Goal: Information Seeking & Learning: Understand process/instructions

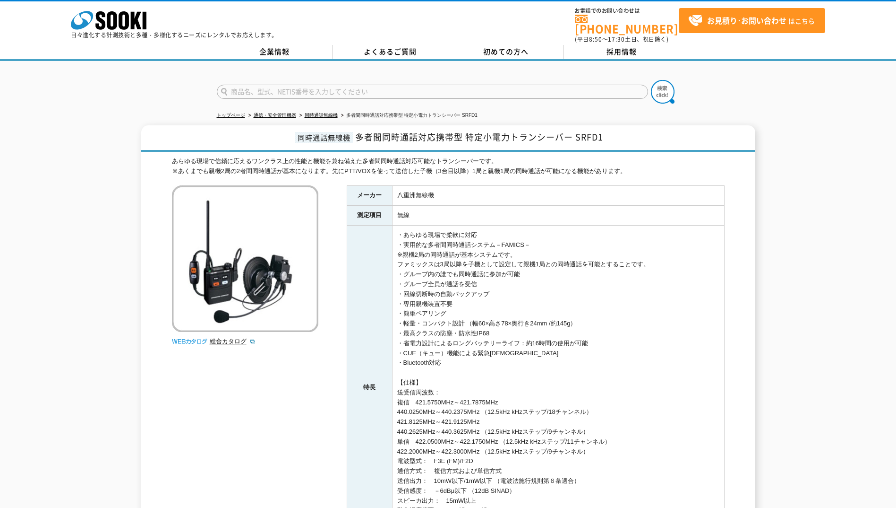
click at [533, 255] on td "・あらゆる現場で柔軟に対応 ・実用的な多者間同時通話システム－FAMICS－ ※親機2局の同時通話が基本システムです。 ファミックスは3局以降を子機として設定…" at bounding box center [558, 387] width 332 height 325
click at [496, 256] on td "・あらゆる現場で柔軟に対応 ・実用的な多者間同時通話システム－FAMICS－ ※親機2局の同時通話が基本システムです。 ファミックスは3局以降を子機として設定…" at bounding box center [558, 387] width 332 height 325
click at [420, 256] on td "・あらゆる現場で柔軟に対応 ・実用的な多者間同時通話システム－FAMICS－ ※親機2局の同時通話が基本システムです。 ファミックスは3局以降を子機として設定…" at bounding box center [558, 387] width 332 height 325
drag, startPoint x: 403, startPoint y: 249, endPoint x: 663, endPoint y: 260, distance: 260.6
click at [663, 260] on td "・あらゆる現場で柔軟に対応 ・実用的な多者間同時通話システム－FAMICS－ ※親機2局の同時通話が基本システムです。 ファミックスは3局以降を子機として設定…" at bounding box center [558, 387] width 332 height 325
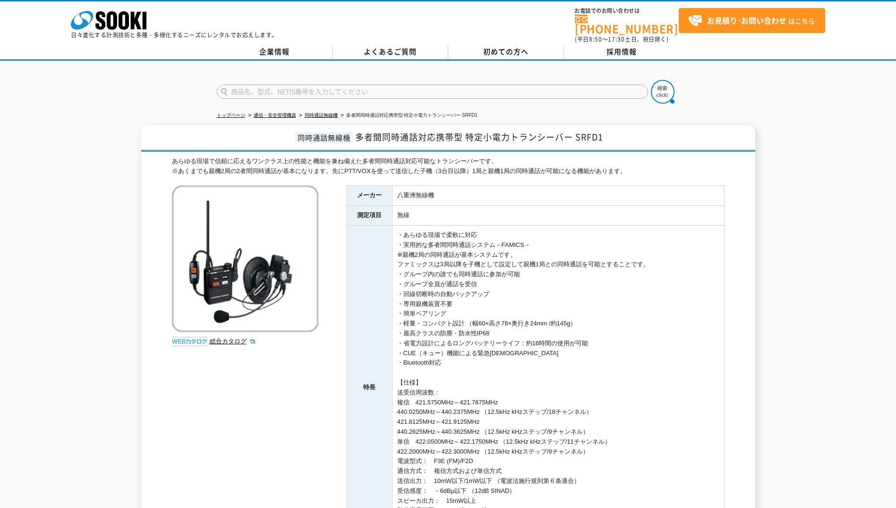
drag, startPoint x: 663, startPoint y: 260, endPoint x: 647, endPoint y: 259, distance: 16.1
click at [647, 259] on td "・あらゆる現場で柔軟に対応 ・実用的な多者間同時通話システム－FAMICS－ ※親機2局の同時通話が基本システムです。 ファミックスは3局以降を子機として設定…" at bounding box center [558, 387] width 332 height 325
click at [503, 254] on td "・あらゆる現場で柔軟に対応 ・実用的な多者間同時通話システム－FAMICS－ ※親機2局の同時通話が基本システムです。 ファミックスは3局以降を子機として設定…" at bounding box center [558, 387] width 332 height 325
click at [526, 253] on td "・あらゆる現場で柔軟に対応 ・実用的な多者間同時通話システム－FAMICS－ ※親機2局の同時通話が基本システムです。 ファミックスは3局以降を子機として設定…" at bounding box center [558, 387] width 332 height 325
click at [525, 253] on td "・あらゆる現場で柔軟に対応 ・実用的な多者間同時通話システム－FAMICS－ ※親機2局の同時通話が基本システムです。 ファミックスは3局以降を子機として設定…" at bounding box center [558, 387] width 332 height 325
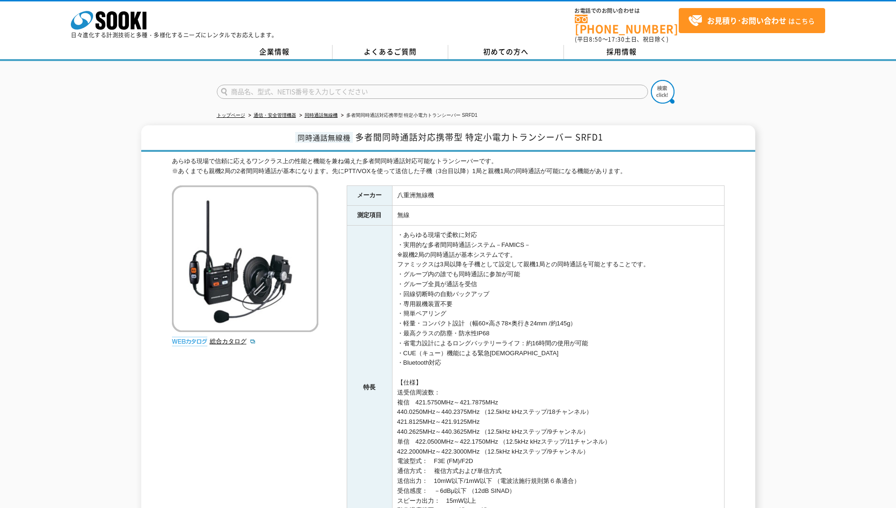
click at [499, 259] on td "・あらゆる現場で柔軟に対応 ・実用的な多者間同時通話システム－FAMICS－ ※親機2局の同時通話が基本システムです。 ファミックスは3局以降を子機として設定…" at bounding box center [558, 387] width 332 height 325
click at [442, 257] on td "・あらゆる現場で柔軟に対応 ・実用的な多者間同時通話システム－FAMICS－ ※親機2局の同時通話が基本システムです。 ファミックスは3局以降を子機として設定…" at bounding box center [558, 387] width 332 height 325
click at [527, 266] on td "・あらゆる現場で柔軟に対応 ・実用的な多者間同時通話システム－FAMICS－ ※親機2局の同時通話が基本システムです。 ファミックスは3局以降を子機として設定…" at bounding box center [558, 387] width 332 height 325
click at [508, 263] on td "・あらゆる現場で柔軟に対応 ・実用的な多者間同時通話システム－FAMICS－ ※親機2局の同時通話が基本システムです。 ファミックスは3局以降を子機として設定…" at bounding box center [558, 387] width 332 height 325
click at [447, 259] on td "・あらゆる現場で柔軟に対応 ・実用的な多者間同時通話システム－FAMICS－ ※親機2局の同時通話が基本システムです。 ファミックスは3局以降を子機として設定…" at bounding box center [558, 387] width 332 height 325
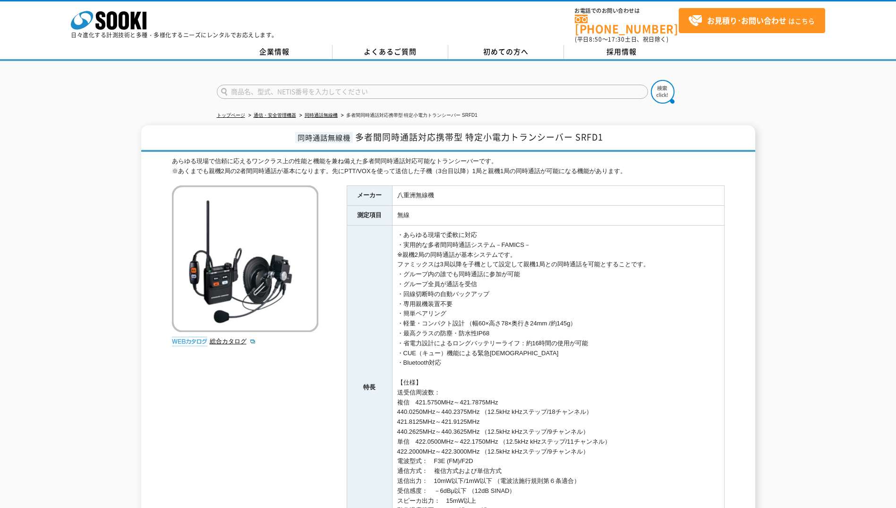
click at [444, 259] on td "・あらゆる現場で柔軟に対応 ・実用的な多者間同時通話システム－FAMICS－ ※親機2局の同時通話が基本システムです。 ファミックスは3局以降を子機として設定…" at bounding box center [558, 387] width 332 height 325
click at [398, 245] on td "・あらゆる現場で柔軟に対応 ・実用的な多者間同時通話システム－FAMICS－ ※親機2局の同時通話が基本システムです。 ファミックスは3局以降を子機として設定…" at bounding box center [558, 387] width 332 height 325
click at [425, 268] on td "・あらゆる現場で柔軟に対応 ・実用的な多者間同時通話システム－FAMICS－ ※親機2局の同時通話が基本システムです。 ファミックスは3局以降を子機として設定…" at bounding box center [558, 387] width 332 height 325
drag, startPoint x: 439, startPoint y: 259, endPoint x: 515, endPoint y: 258, distance: 76.1
click at [515, 258] on td "・あらゆる現場で柔軟に対応 ・実用的な多者間同時通話システム－FAMICS－ ※親機2局の同時通話が基本システムです。 ファミックスは3局以降を子機として設定…" at bounding box center [558, 387] width 332 height 325
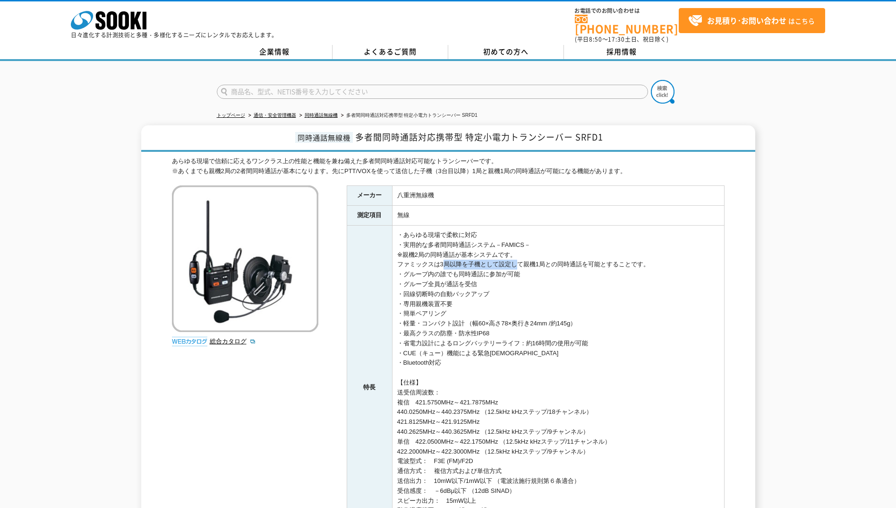
drag, startPoint x: 515, startPoint y: 258, endPoint x: 507, endPoint y: 256, distance: 7.8
copy td "3局以降を子機として設定"
click at [279, 185] on img at bounding box center [245, 258] width 146 height 146
drag, startPoint x: 422, startPoint y: 164, endPoint x: 512, endPoint y: 161, distance: 90.8
click at [512, 161] on div "あらゆる現場で信頼に応えるワンクラス上の性能と機能を兼ね備えた多者間同時通話対応可能なトランシーバーです。 ※あくまでも親機2局の2者間同時通話が基本になりま…" at bounding box center [448, 166] width 553 height 20
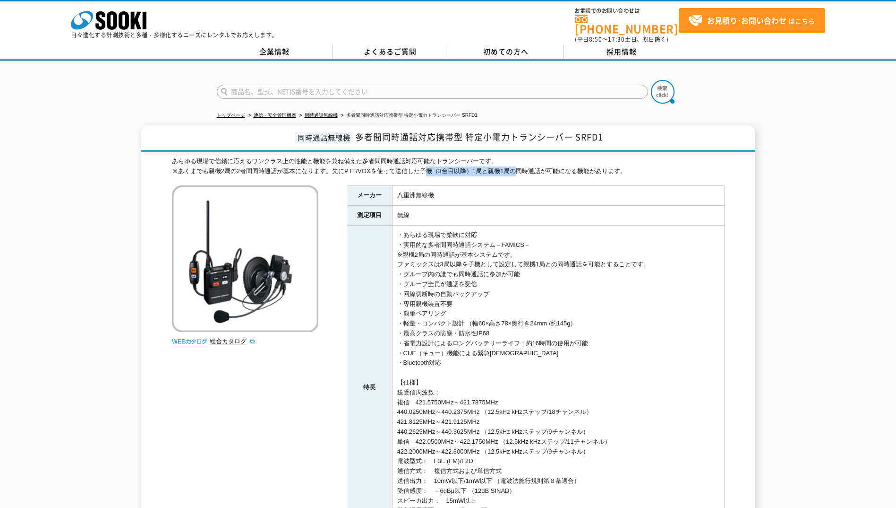
drag, startPoint x: 512, startPoint y: 161, endPoint x: 503, endPoint y: 164, distance: 9.7
copy div "子機（3台目以降）1局と親機1局"
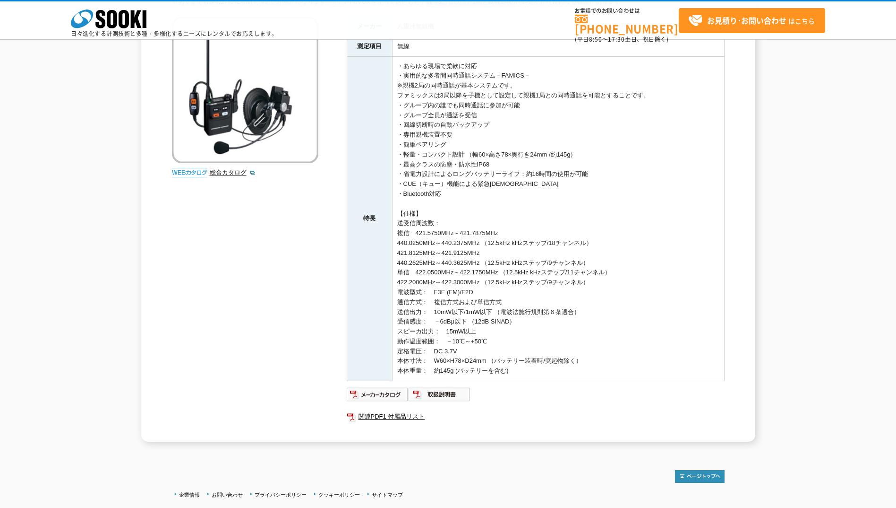
scroll to position [52, 0]
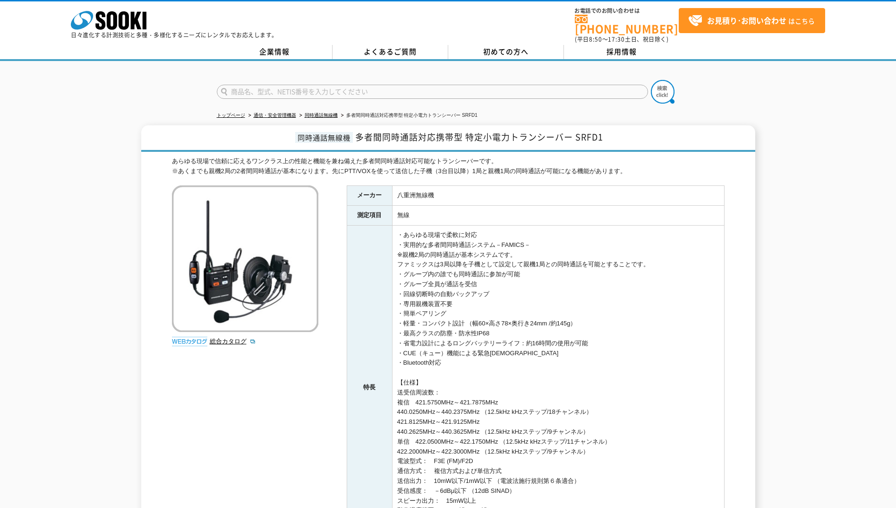
click at [577, 304] on td "・あらゆる現場で柔軟に対応 ・実用的な多者間同時通話システム－FAMICS－ ※親機2局の同時通話が基本システムです。 ファミックスは3局以降を子機として設定…" at bounding box center [558, 387] width 332 height 325
click at [584, 313] on td "・あらゆる現場で柔軟に対応 ・実用的な多者間同時通話システム－FAMICS－ ※親機2局の同時通話が基本システムです。 ファミックスは3局以降を子機として設定…" at bounding box center [558, 387] width 332 height 325
click at [516, 237] on td "・あらゆる現場で柔軟に対応 ・実用的な多者間同時通話システム－FAMICS－ ※親機2局の同時通話が基本システムです。 ファミックスは3局以降を子機として設定…" at bounding box center [558, 387] width 332 height 325
